Goal: Task Accomplishment & Management: Use online tool/utility

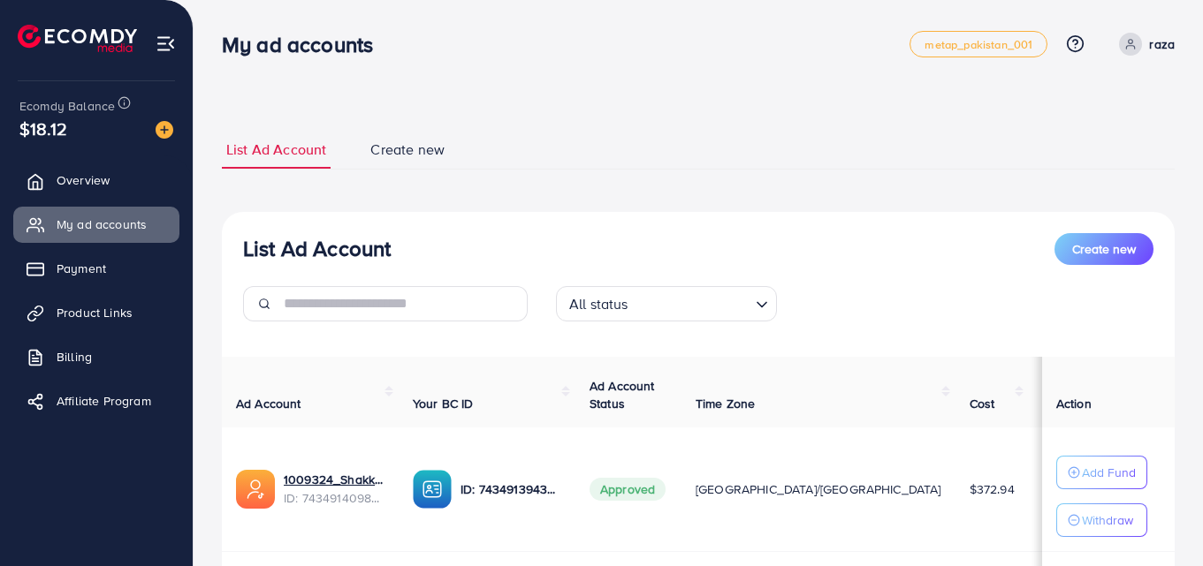
click at [112, 319] on span "Product Links" at bounding box center [95, 313] width 76 height 18
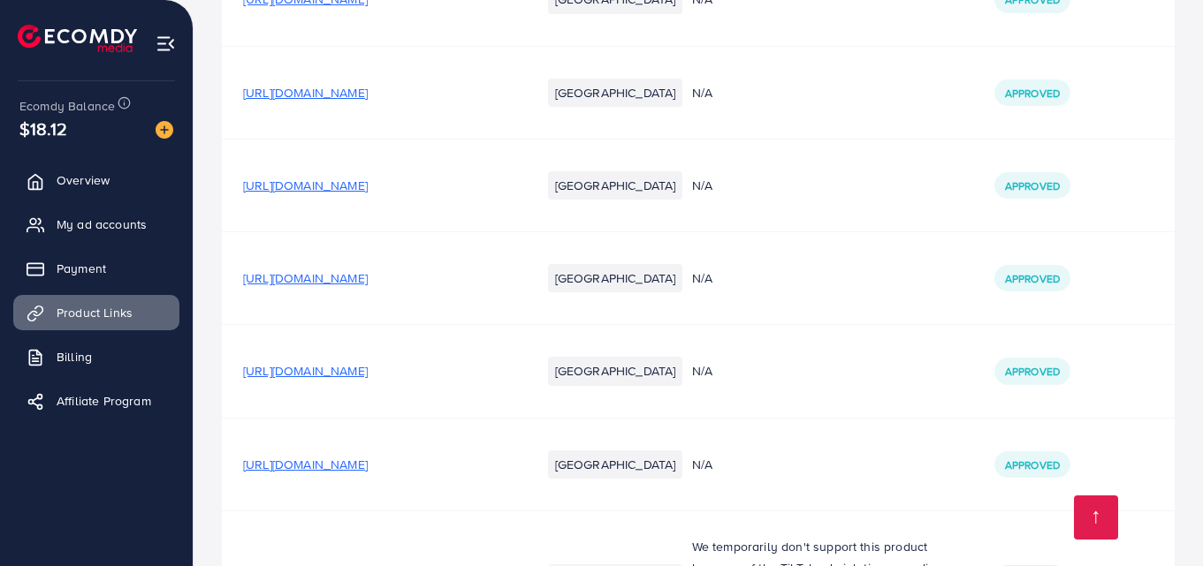
scroll to position [5391, 0]
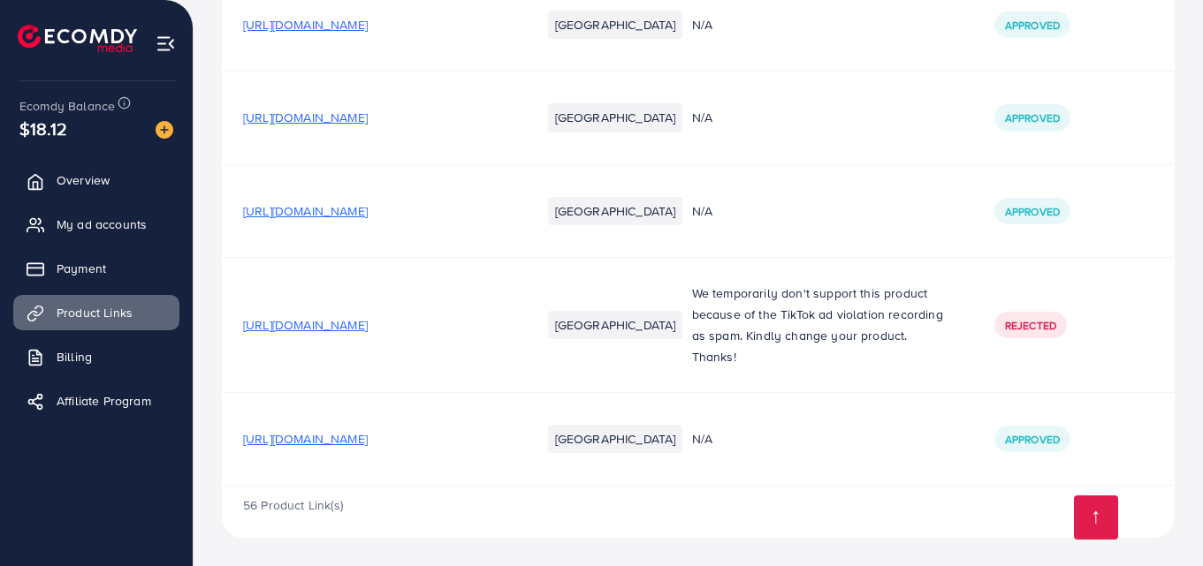
click at [368, 440] on span "[URL][DOMAIN_NAME]" at bounding box center [305, 439] width 125 height 18
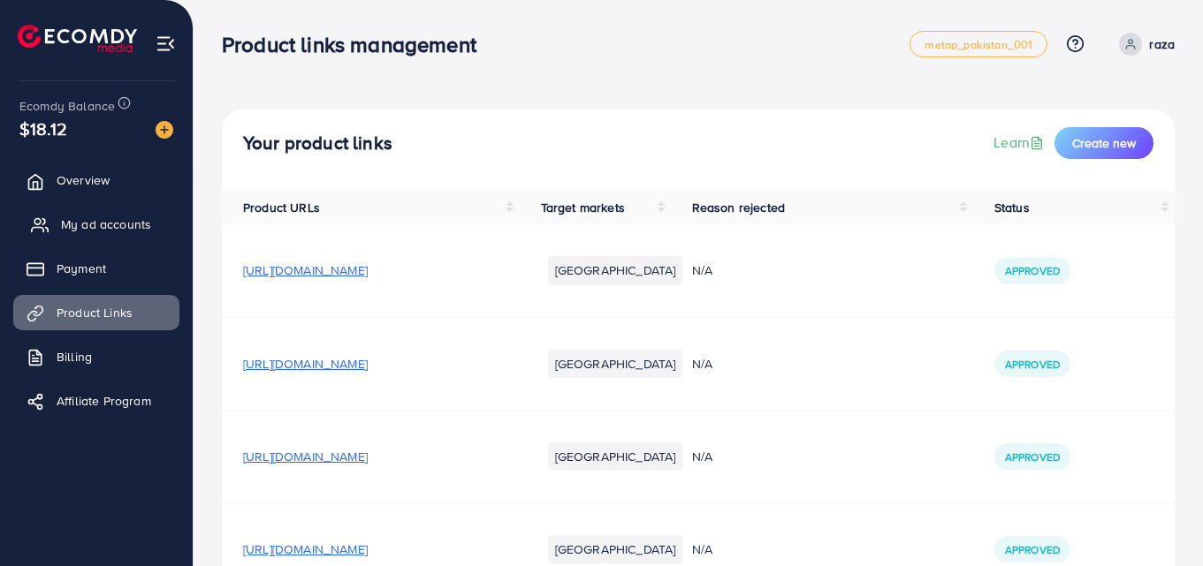
click at [89, 220] on span "My ad accounts" at bounding box center [106, 225] width 90 height 18
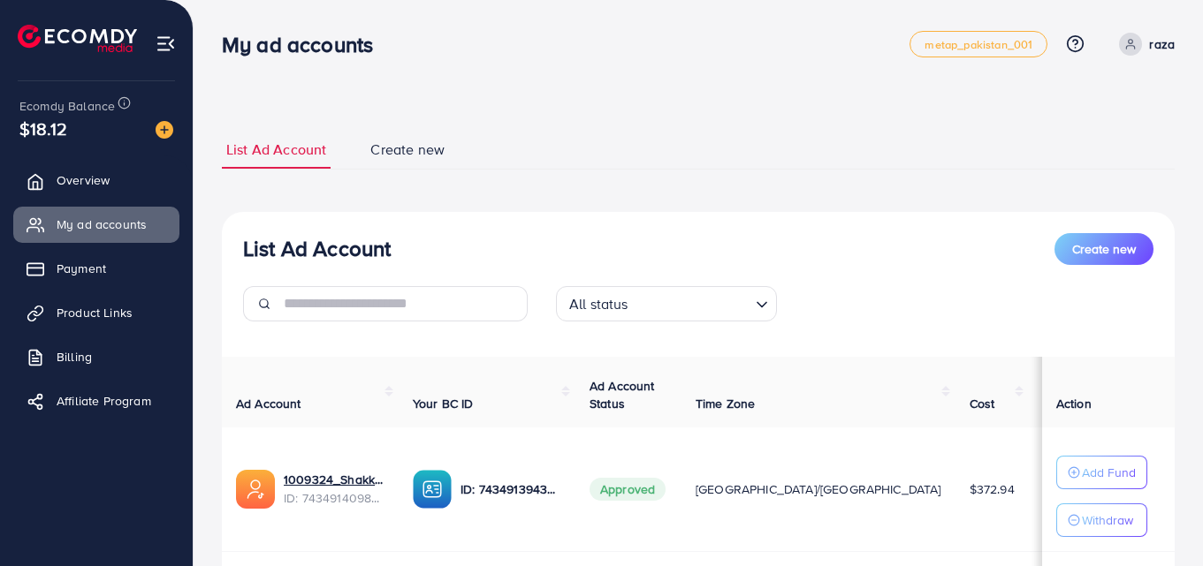
scroll to position [242, 0]
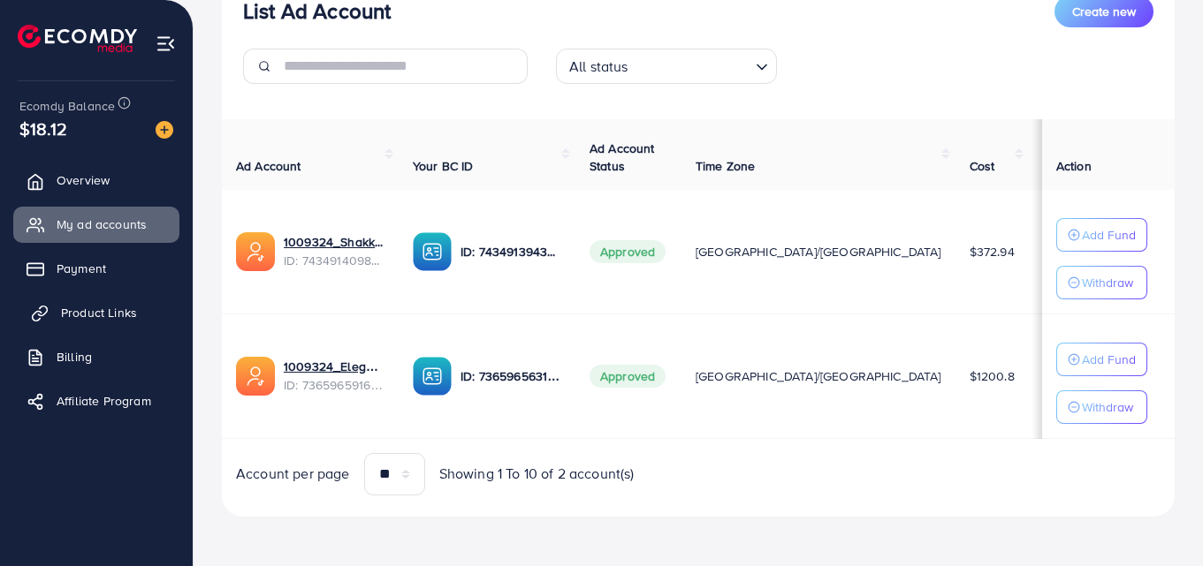
click at [102, 314] on span "Product Links" at bounding box center [99, 313] width 76 height 18
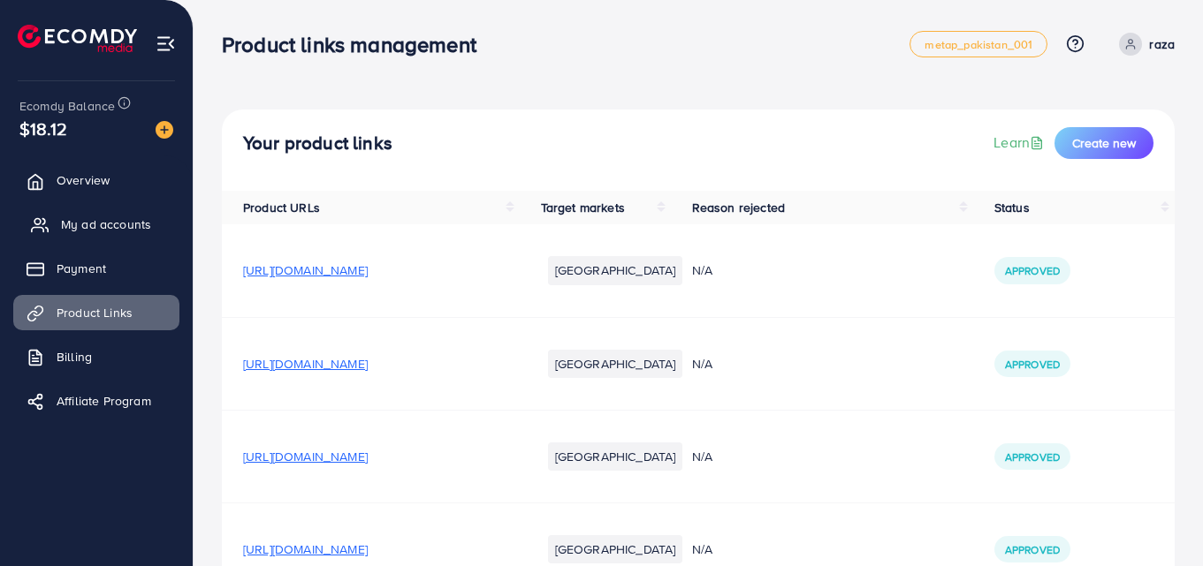
click at [99, 223] on span "My ad accounts" at bounding box center [106, 225] width 90 height 18
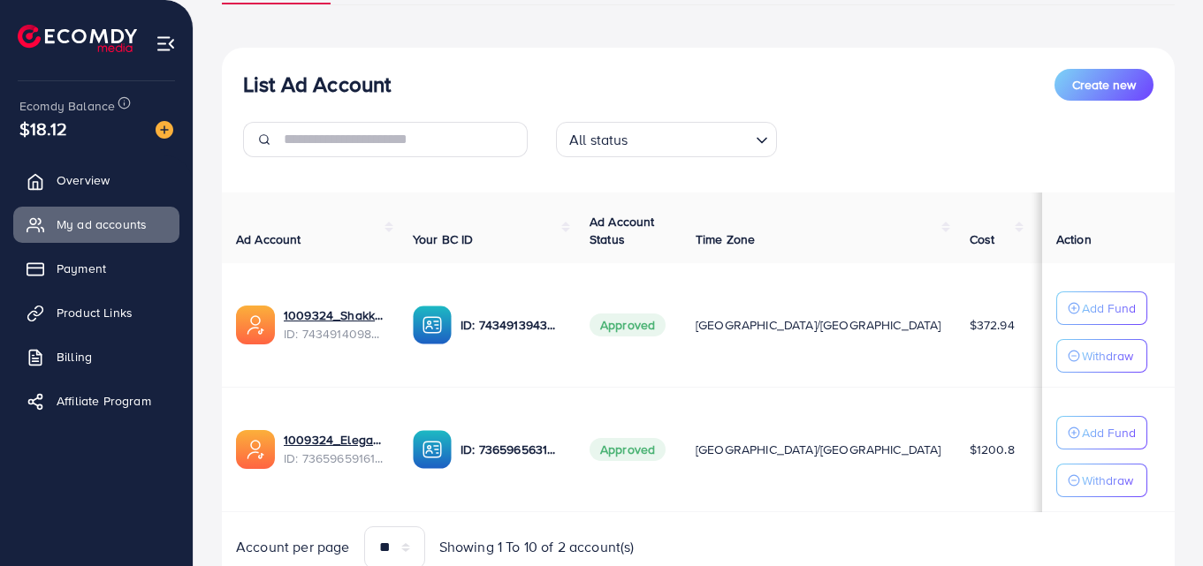
scroll to position [165, 0]
click at [96, 318] on span "Product Links" at bounding box center [99, 313] width 76 height 18
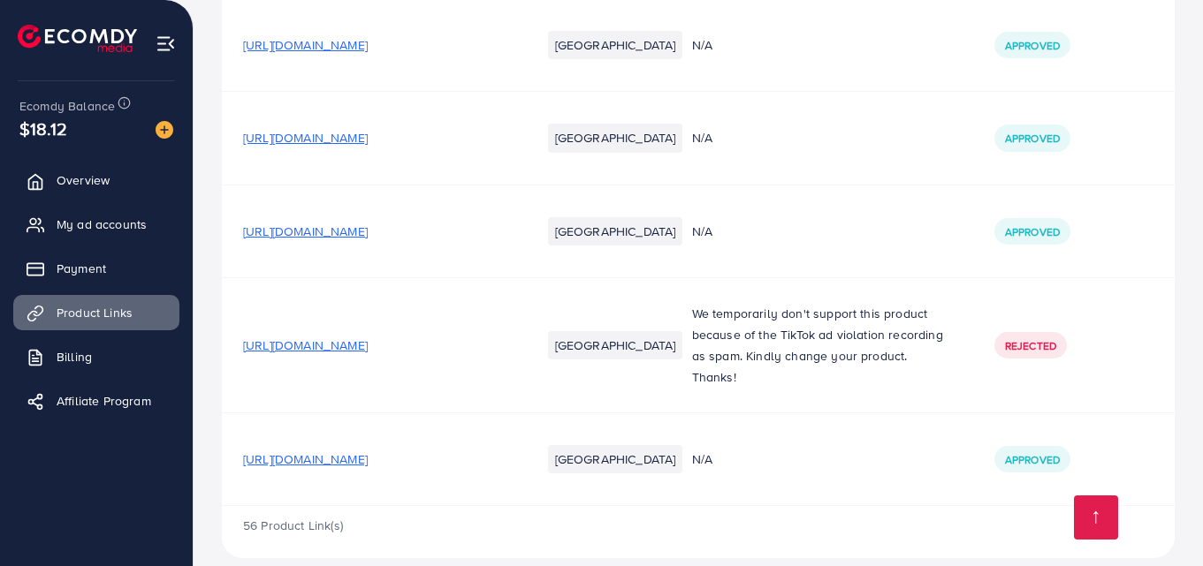
scroll to position [5391, 0]
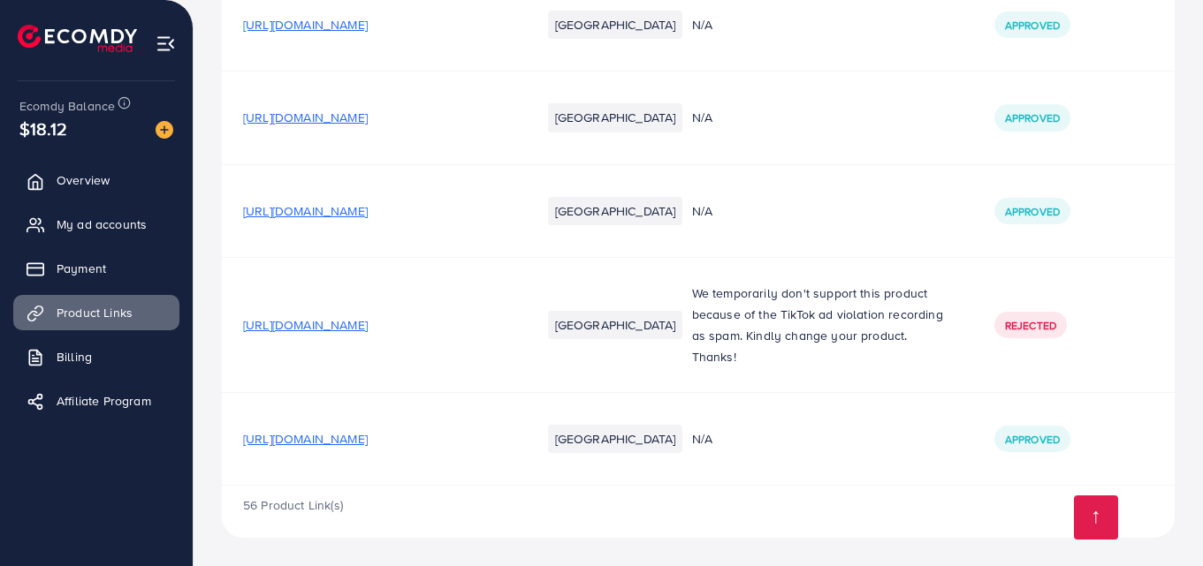
click at [348, 438] on span "[URL][DOMAIN_NAME]" at bounding box center [305, 439] width 125 height 18
